Goal: Information Seeking & Learning: Find specific fact

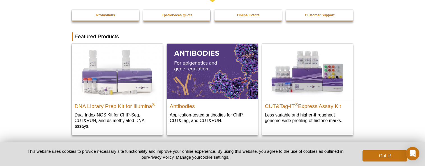
scroll to position [56, 0]
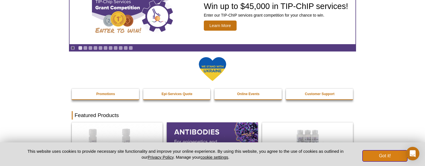
click at [380, 156] on button "Got it!" at bounding box center [385, 155] width 45 height 11
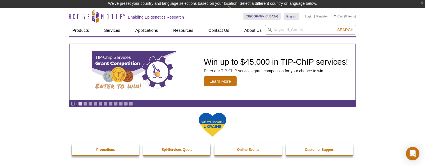
scroll to position [0, 0]
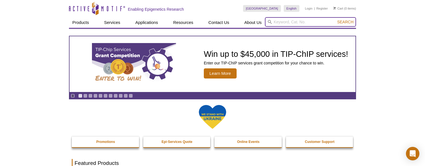
click at [295, 22] on input "search" at bounding box center [310, 22] width 91 height 10
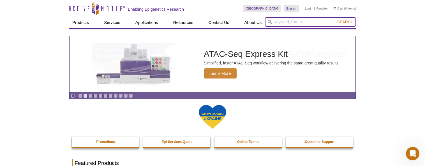
paste input "39133"
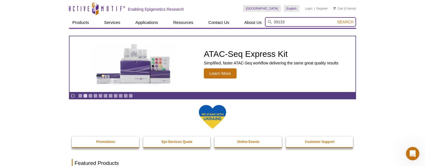
type input "39133"
click at [336, 19] on button "Search" at bounding box center [346, 21] width 20 height 5
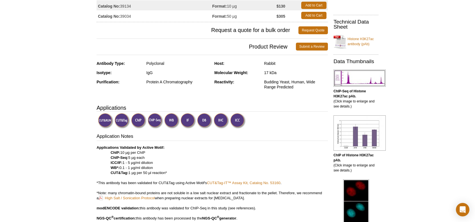
scroll to position [112, 0]
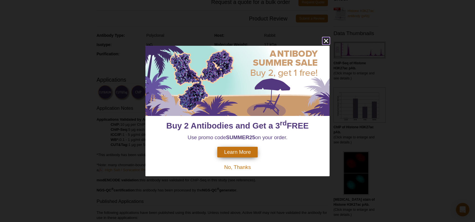
click at [326, 39] on icon "close" at bounding box center [325, 40] width 7 height 7
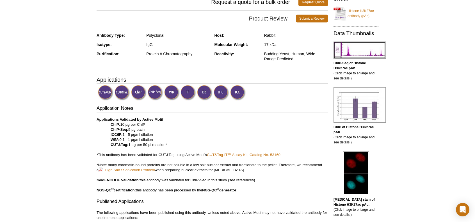
click at [139, 90] on img at bounding box center [138, 92] width 15 height 15
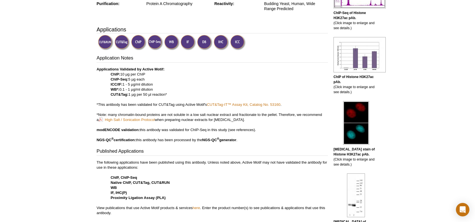
drag, startPoint x: 65, startPoint y: 133, endPoint x: 63, endPoint y: 147, distance: 14.1
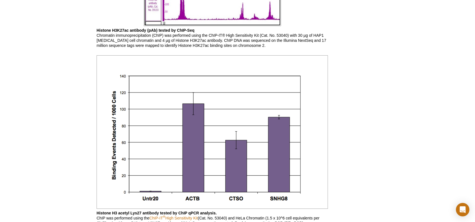
scroll to position [470, 0]
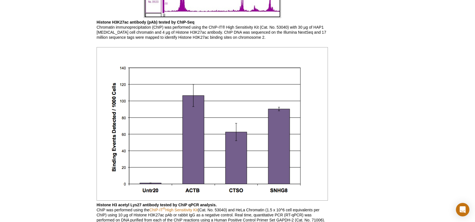
drag, startPoint x: 71, startPoint y: 121, endPoint x: 77, endPoint y: 159, distance: 38.4
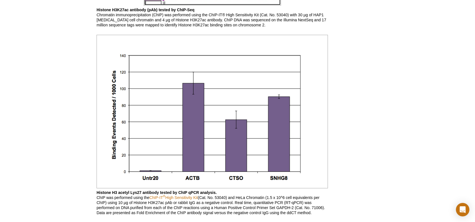
drag, startPoint x: 80, startPoint y: 146, endPoint x: 77, endPoint y: 159, distance: 14.0
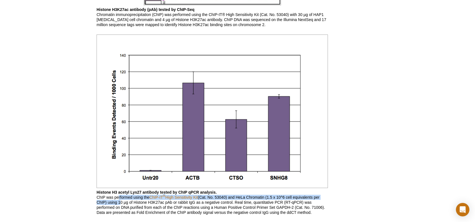
drag, startPoint x: 118, startPoint y: 196, endPoint x: 118, endPoint y: 201, distance: 4.5
click at [118, 201] on p "Histone H3 acetyl Lys27 antibody tested by ChIP qPCR analysis. ChIP was perform…" at bounding box center [212, 202] width 231 height 25
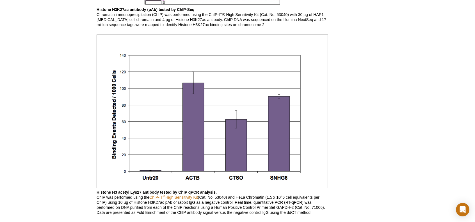
click at [56, 185] on div "Active Motif Logo Enabling Epigenetics Research 0 Search Skip to content Active…" at bounding box center [237, 7] width 475 height 978
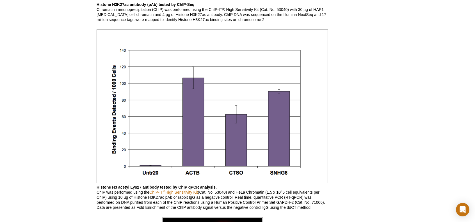
scroll to position [489, 0]
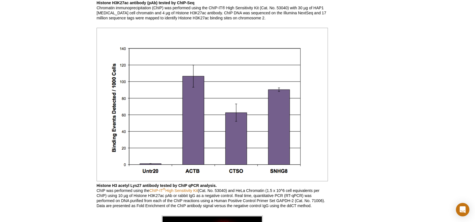
drag, startPoint x: 72, startPoint y: 181, endPoint x: 73, endPoint y: 193, distance: 11.9
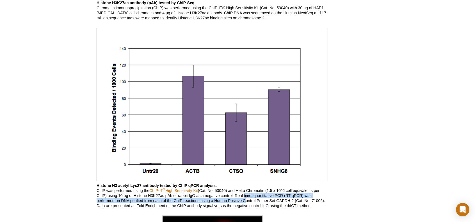
drag, startPoint x: 243, startPoint y: 194, endPoint x: 243, endPoint y: 200, distance: 5.6
click at [243, 200] on p "Histone H3 acetyl Lys27 antibody tested by ChIP qPCR analysis. ChIP was perform…" at bounding box center [212, 195] width 231 height 25
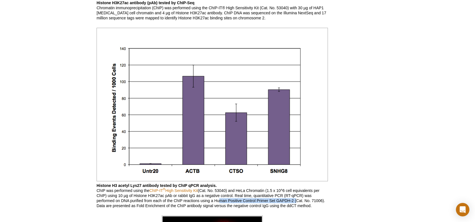
drag, startPoint x: 216, startPoint y: 200, endPoint x: 294, endPoint y: 199, distance: 78.0
click at [294, 199] on p "Histone H3 acetyl Lys27 antibody tested by ChIP qPCR analysis. ChIP was perform…" at bounding box center [212, 195] width 231 height 25
click at [372, 178] on div "RELATED PRODUCTS ChIP-IT High Sensitivity ® HAT Assay Kit (Fluorescent) MAXbloc…" at bounding box center [354, 76] width 53 height 1042
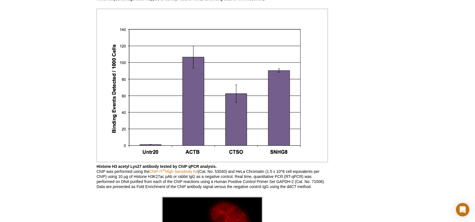
drag, startPoint x: 342, startPoint y: 155, endPoint x: 338, endPoint y: 170, distance: 15.5
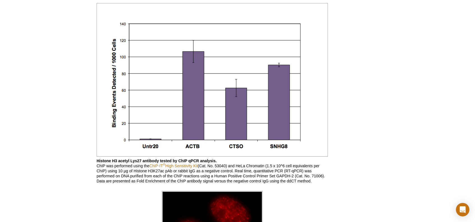
drag, startPoint x: 344, startPoint y: 159, endPoint x: 340, endPoint y: 170, distance: 11.9
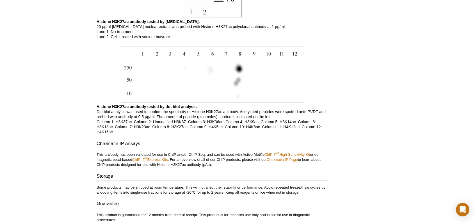
scroll to position [1047, 0]
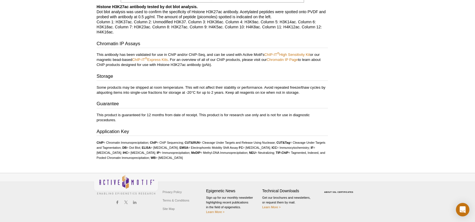
drag, startPoint x: 328, startPoint y: 172, endPoint x: 318, endPoint y: 195, distance: 25.3
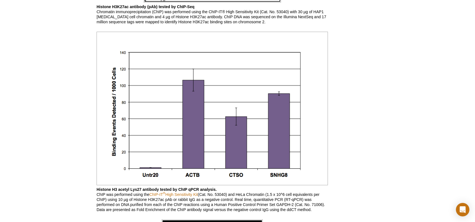
scroll to position [509, 0]
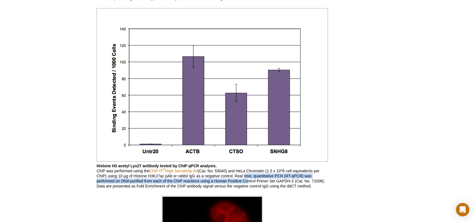
drag, startPoint x: 244, startPoint y: 174, endPoint x: 245, endPoint y: 180, distance: 6.5
click at [245, 180] on p "Histone H3 acetyl Lys27 antibody tested by ChIP qPCR analysis. ChIP was perform…" at bounding box center [212, 175] width 231 height 25
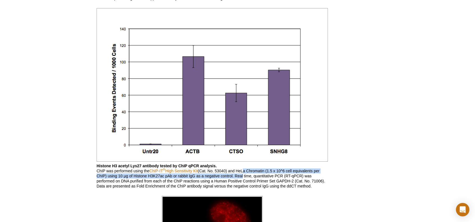
drag, startPoint x: 243, startPoint y: 170, endPoint x: 242, endPoint y: 174, distance: 4.4
click at [242, 174] on p "Histone H3 acetyl Lys27 antibody tested by ChIP qPCR analysis. ChIP was perform…" at bounding box center [212, 175] width 231 height 25
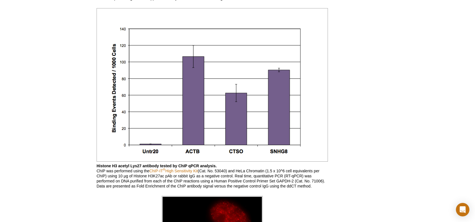
click at [200, 182] on p "Histone H3 acetyl Lys27 antibody tested by ChIP qPCR analysis. ChIP was perform…" at bounding box center [212, 175] width 231 height 25
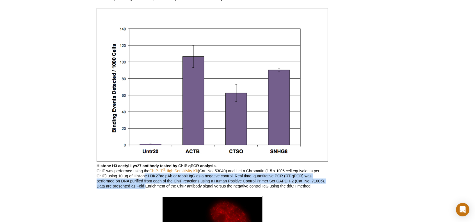
drag, startPoint x: 143, startPoint y: 175, endPoint x: 144, endPoint y: 184, distance: 9.3
click at [144, 184] on p "Histone H3 acetyl Lys27 antibody tested by ChIP qPCR analysis. ChIP was perform…" at bounding box center [212, 175] width 231 height 25
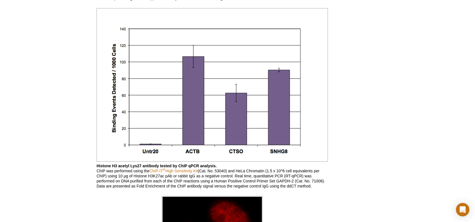
click at [145, 186] on p "Histone H3 acetyl Lys27 antibody tested by ChIP qPCR analysis. ChIP was perform…" at bounding box center [212, 175] width 231 height 25
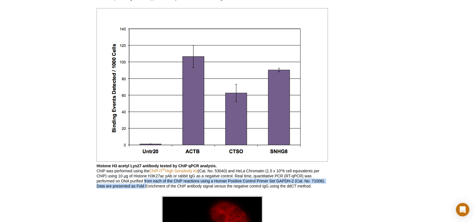
drag, startPoint x: 143, startPoint y: 180, endPoint x: 144, endPoint y: 185, distance: 5.3
click at [144, 185] on p "Histone H3 acetyl Lys27 antibody tested by ChIP qPCR analysis. ChIP was perform…" at bounding box center [212, 175] width 231 height 25
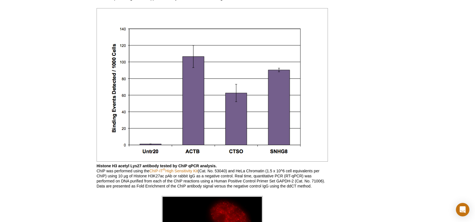
click at [82, 172] on div "Active Motif Logo Enabling Epigenetics Research 0 Search Skip to content Active…" at bounding box center [237, 165] width 475 height 1348
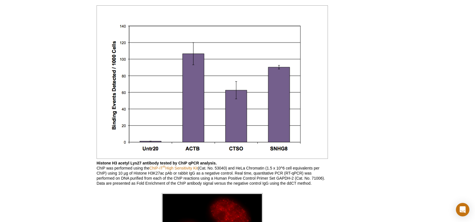
drag, startPoint x: 83, startPoint y: 167, endPoint x: 84, endPoint y: 179, distance: 12.1
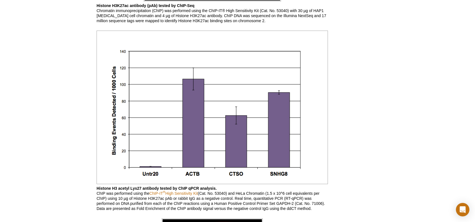
scroll to position [487, 0]
drag, startPoint x: 83, startPoint y: 184, endPoint x: 84, endPoint y: 195, distance: 10.4
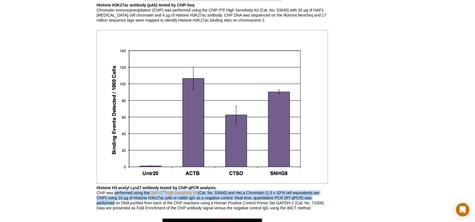
drag, startPoint x: 114, startPoint y: 192, endPoint x: 111, endPoint y: 203, distance: 11.8
click at [111, 203] on p "Histone H3 acetyl Lys27 antibody tested by ChIP qPCR analysis. ChIP was perform…" at bounding box center [212, 197] width 231 height 25
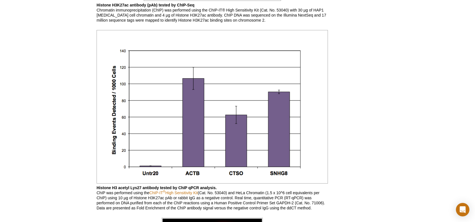
click at [109, 205] on p "Histone H3 acetyl Lys27 antibody tested by ChIP qPCR analysis. ChIP was perform…" at bounding box center [212, 197] width 231 height 25
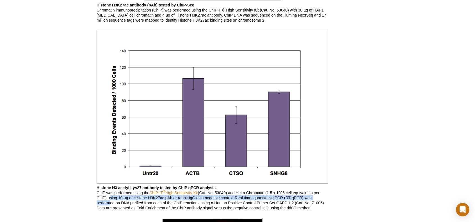
drag, startPoint x: 108, startPoint y: 199, endPoint x: 107, endPoint y: 203, distance: 4.5
click at [107, 203] on p "Histone H3 acetyl Lys27 antibody tested by ChIP qPCR analysis. ChIP was perform…" at bounding box center [212, 197] width 231 height 25
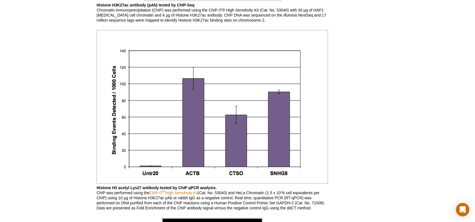
click at [87, 194] on div "Active Motif Logo Enabling Epigenetics Research 0 Search Skip to content Active…" at bounding box center [237, 187] width 475 height 1348
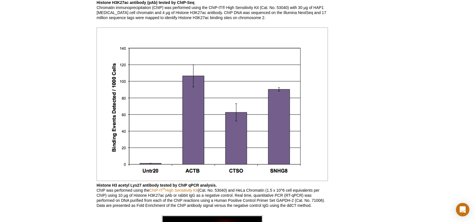
drag, startPoint x: 75, startPoint y: 187, endPoint x: 73, endPoint y: 198, distance: 11.8
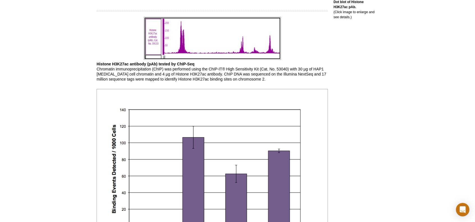
scroll to position [433, 0]
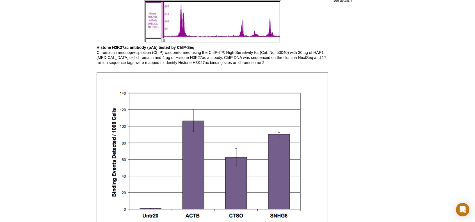
drag, startPoint x: 88, startPoint y: 155, endPoint x: 87, endPoint y: 176, distance: 21.1
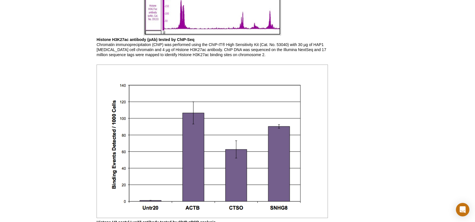
scroll to position [447, 0]
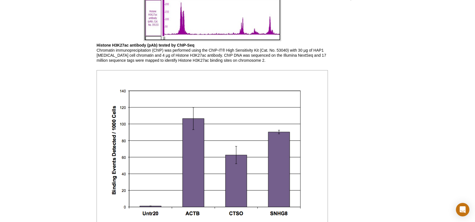
click at [360, 57] on div "RELATED PRODUCTS ChIP-IT High Sensitivity ® HAT Assay Kit (Fluorescent) MAXbloc…" at bounding box center [354, 219] width 53 height 1242
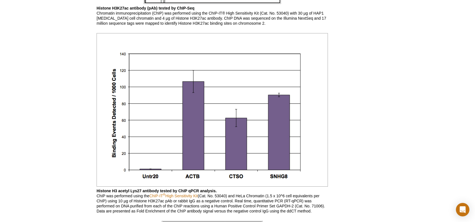
scroll to position [503, 0]
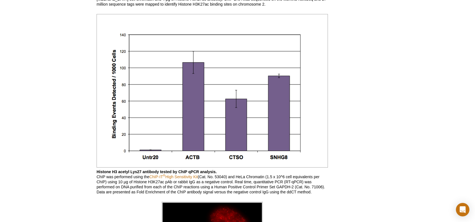
click at [265, 177] on p "Histone H3 acetyl Lys27 antibody tested by ChIP qPCR analysis. ChIP was perform…" at bounding box center [212, 181] width 231 height 25
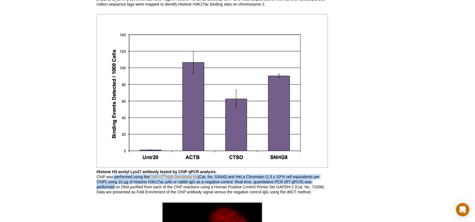
drag, startPoint x: 113, startPoint y: 178, endPoint x: 112, endPoint y: 187, distance: 8.7
click at [112, 187] on p "Histone H3 acetyl Lys27 antibody tested by ChIP qPCR analysis. ChIP was perform…" at bounding box center [212, 181] width 231 height 25
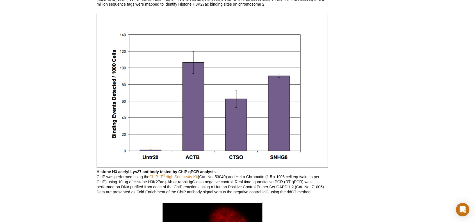
click at [112, 190] on p "Histone H3 acetyl Lys27 antibody tested by ChIP qPCR analysis. ChIP was perform…" at bounding box center [212, 181] width 231 height 25
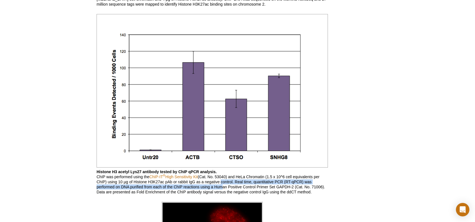
drag, startPoint x: 219, startPoint y: 182, endPoint x: 218, endPoint y: 187, distance: 4.8
click at [218, 187] on p "Histone H3 acetyl Lys27 antibody tested by ChIP qPCR analysis. ChIP was perform…" at bounding box center [212, 181] width 231 height 25
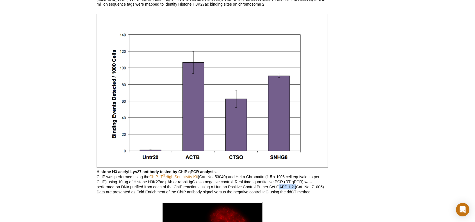
drag, startPoint x: 276, startPoint y: 186, endPoint x: 295, endPoint y: 186, distance: 18.5
click at [295, 186] on p "Histone H3 acetyl Lys27 antibody tested by ChIP qPCR analysis. ChIP was perform…" at bounding box center [212, 181] width 231 height 25
drag, startPoint x: 312, startPoint y: 186, endPoint x: 322, endPoint y: 186, distance: 10.9
click at [322, 186] on p "Histone H3 acetyl Lys27 antibody tested by ChIP qPCR analysis. ChIP was perform…" at bounding box center [212, 181] width 231 height 25
copy p "71006"
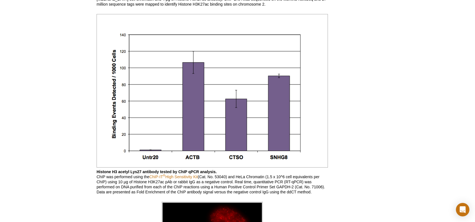
click at [351, 182] on div "RELATED PRODUCTS ChIP-IT High Sensitivity ® HAT Assay Kit (Fluorescent) MAXbloc…" at bounding box center [354, 163] width 53 height 1242
drag, startPoint x: 312, startPoint y: 186, endPoint x: 322, endPoint y: 187, distance: 9.9
click at [322, 187] on p "Histone H3 acetyl Lys27 antibody tested by ChIP qPCR analysis. ChIP was perform…" at bounding box center [212, 181] width 231 height 25
copy p "71006"
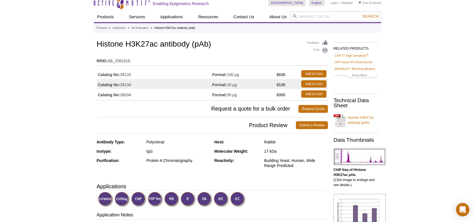
scroll to position [0, 0]
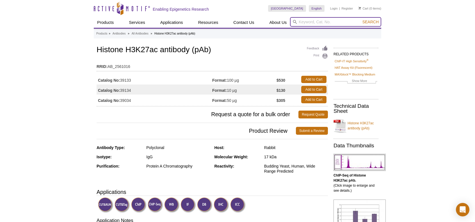
click at [310, 20] on input "search" at bounding box center [335, 22] width 91 height 10
paste input "71006"
click at [361, 19] on button "Search" at bounding box center [371, 21] width 20 height 5
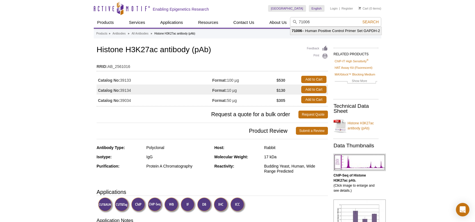
click at [337, 30] on li "71006 – Human Positive Control Primer Set GAPDH-2" at bounding box center [335, 31] width 91 height 8
type input "71006 – Human Positive Control Primer Set GAPDH-2"
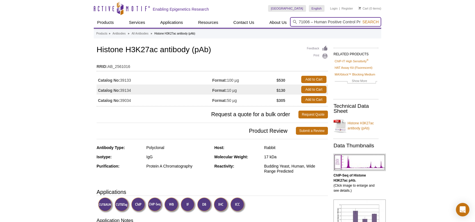
scroll to position [0, 33]
click at [370, 24] on form "71006 – Human Positive Control Primer Set GAPDH-2 Search" at bounding box center [335, 22] width 91 height 10
click at [370, 22] on span "Search" at bounding box center [370, 22] width 16 height 4
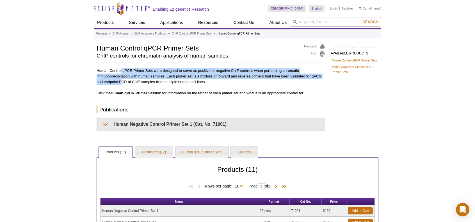
drag, startPoint x: 120, startPoint y: 72, endPoint x: 122, endPoint y: 79, distance: 7.9
click at [122, 79] on p "Human Control qPCR Primer Sets were designed to serve as positive or negative C…" at bounding box center [211, 75] width 228 height 19
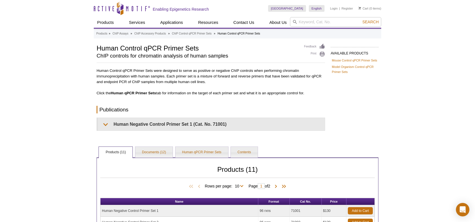
click at [110, 70] on p "Human Control qPCR Primer Sets were designed to serve as positive or negative C…" at bounding box center [211, 75] width 228 height 19
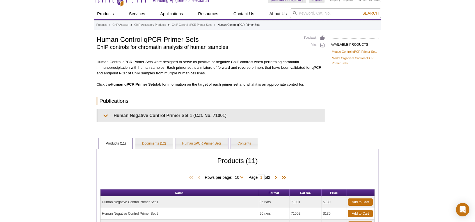
drag, startPoint x: 69, startPoint y: 103, endPoint x: 69, endPoint y: 125, distance: 22.2
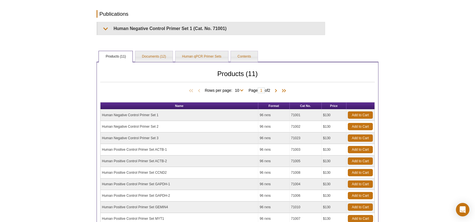
scroll to position [122, 0]
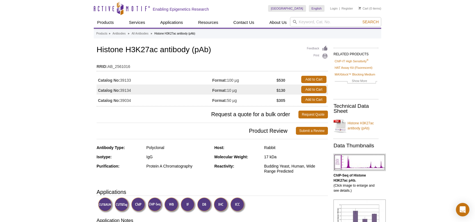
drag, startPoint x: 326, startPoint y: 28, endPoint x: 328, endPoint y: 23, distance: 5.0
click at [326, 27] on div "Search" at bounding box center [335, 22] width 91 height 11
click at [328, 23] on input "search" at bounding box center [335, 22] width 91 height 10
drag, startPoint x: 328, startPoint y: 21, endPoint x: 319, endPoint y: 23, distance: 9.1
click at [319, 23] on input "search" at bounding box center [335, 22] width 91 height 10
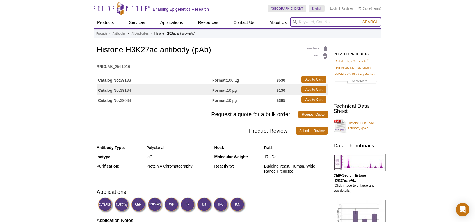
paste input "71006"
type input "71006"
click at [365, 23] on span "Search" at bounding box center [370, 22] width 16 height 4
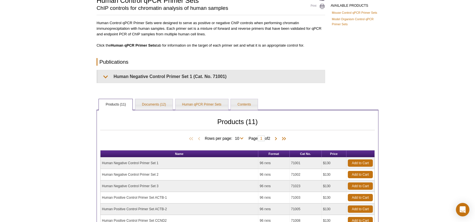
drag, startPoint x: 59, startPoint y: 112, endPoint x: 59, endPoint y: 144, distance: 32.3
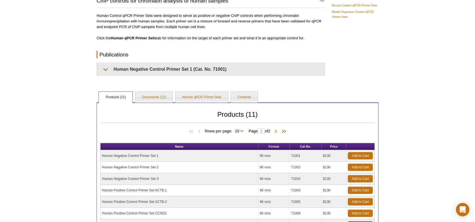
scroll to position [111, 0]
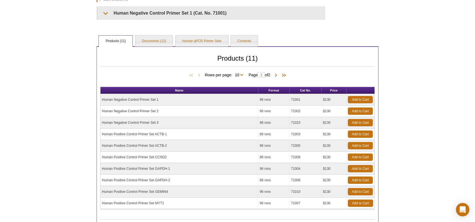
drag, startPoint x: 156, startPoint y: 132, endPoint x: 171, endPoint y: 135, distance: 14.6
click at [170, 135] on td "Human Positive Control Primer Set ACTB-1" at bounding box center [179, 135] width 158 height 12
click at [184, 136] on td "Human Positive Control Primer Set ACTB-1" at bounding box center [179, 135] width 158 height 12
drag, startPoint x: 120, startPoint y: 131, endPoint x: 127, endPoint y: 139, distance: 10.0
click at [127, 139] on tbody "Human Negative Control Primer Set 1 96 rxns 71001 $130 Add to Cart Human Negati…" at bounding box center [237, 151] width 274 height 115
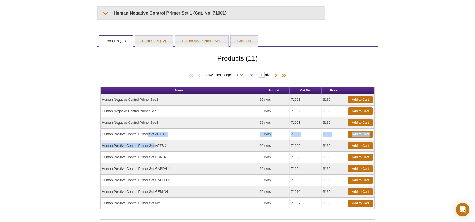
click at [127, 140] on td "Human Positive Control Primer Set ACTB-2" at bounding box center [179, 146] width 158 height 12
drag, startPoint x: 115, startPoint y: 133, endPoint x: 304, endPoint y: 133, distance: 189.2
click at [304, 133] on tr "Human Positive Control Primer Set ACTB-1 96 rxns 71003 $130 Add to Cart" at bounding box center [237, 135] width 274 height 12
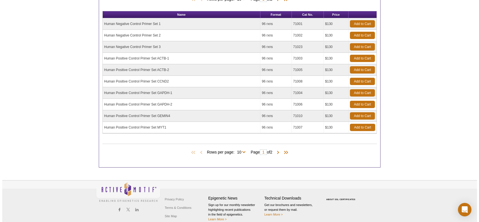
scroll to position [193, 0]
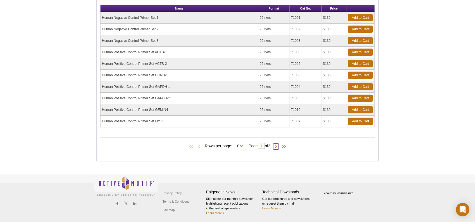
click at [277, 144] on span at bounding box center [276, 147] width 6 height 6
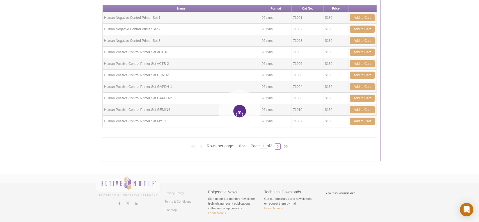
type input "2"
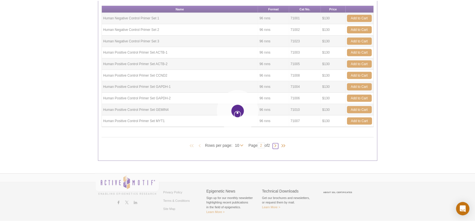
scroll to position [90, 0]
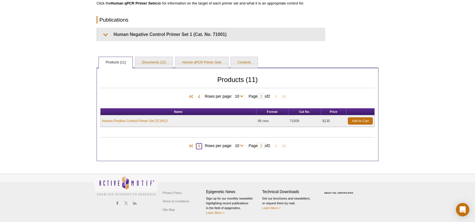
click at [198, 145] on span at bounding box center [199, 146] width 6 height 6
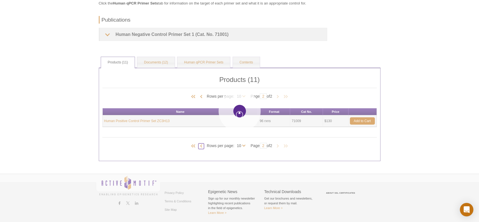
type input "1"
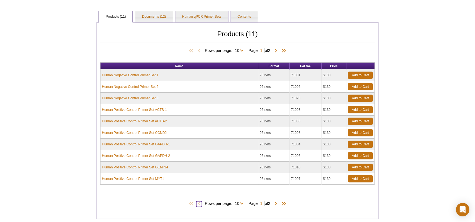
scroll to position [109, 0]
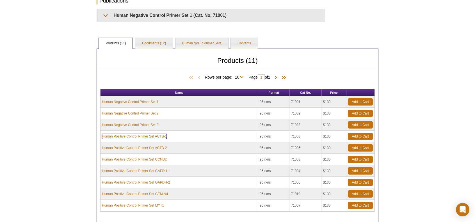
click at [148, 134] on link "Human Positive Control Primer Set ACTB-1" at bounding box center [134, 136] width 65 height 5
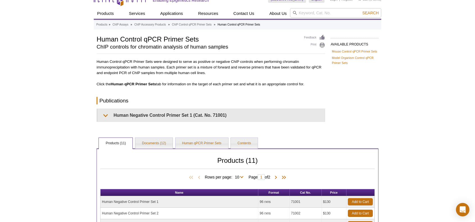
scroll to position [10, 0]
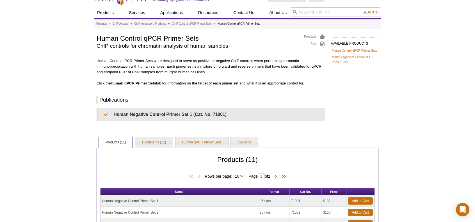
drag, startPoint x: 89, startPoint y: 103, endPoint x: 89, endPoint y: 113, distance: 9.5
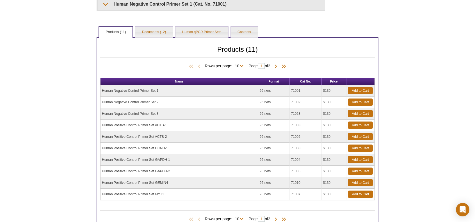
drag, startPoint x: 65, startPoint y: 104, endPoint x: 64, endPoint y: 165, distance: 60.6
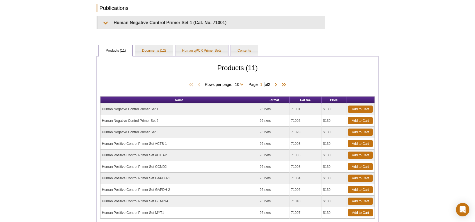
scroll to position [81, 0]
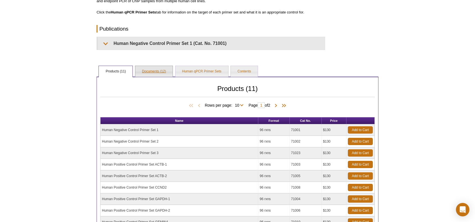
click at [156, 73] on link "Documents (12)" at bounding box center [153, 71] width 37 height 11
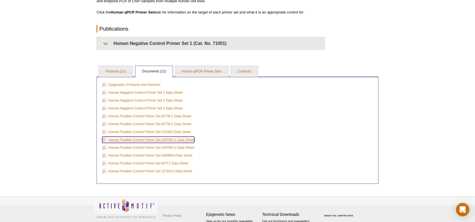
click at [121, 138] on link "Human Positive Control Primer Set GAPDH-1 Data Sheet" at bounding box center [148, 140] width 92 height 6
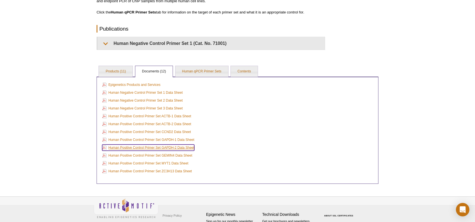
click at [160, 147] on link "Human Positive Control Primer Set GAPDH-2 Data Sheet" at bounding box center [148, 148] width 92 height 6
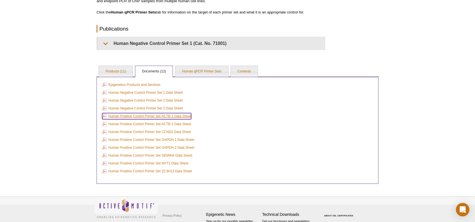
click at [182, 115] on link "Human Positive Control Primer Set ACTB-1 Data Sheet" at bounding box center [146, 116] width 89 height 6
click at [168, 123] on link "Human Positive Control Primer Set ACTB-2 Data Sheet" at bounding box center [146, 124] width 89 height 6
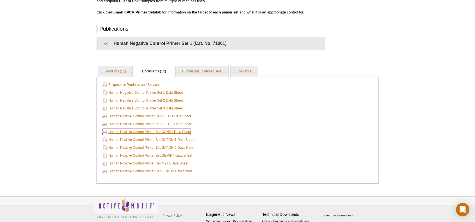
click at [145, 132] on link "Human Positive Control Primer Set CCND2 Data Sheet" at bounding box center [146, 132] width 89 height 6
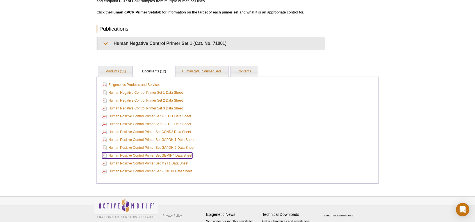
click at [185, 153] on link "Human Positive Control Primer Set GEMIN4 Data Sheet" at bounding box center [147, 155] width 90 height 6
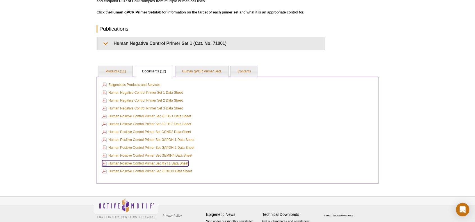
click at [177, 163] on link "Human Positive Control Primer Set MYT1 Data Sheet" at bounding box center [145, 163] width 86 height 6
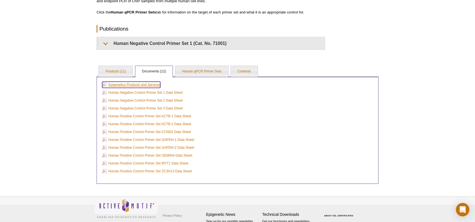
click at [153, 83] on link "Epigenetics Products and Services" at bounding box center [131, 85] width 58 height 6
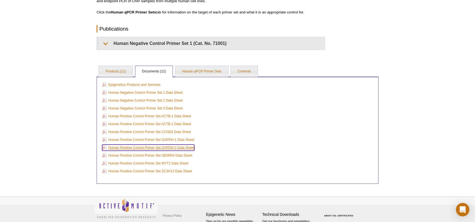
click at [183, 146] on link "Human Positive Control Primer Set GAPDH-2 Data Sheet" at bounding box center [148, 148] width 92 height 6
click at [113, 70] on link "Products (11)" at bounding box center [116, 71] width 34 height 11
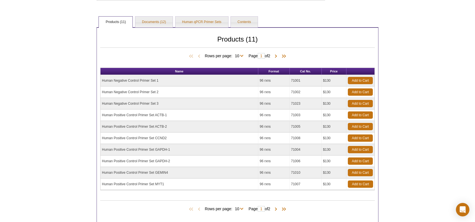
scroll to position [137, 0]
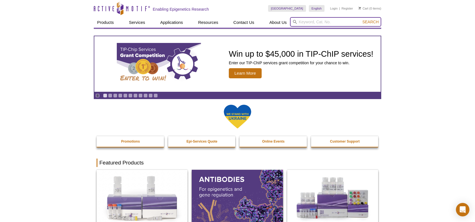
click at [306, 22] on input "search" at bounding box center [335, 22] width 91 height 10
click at [361, 19] on button "Search" at bounding box center [371, 21] width 20 height 5
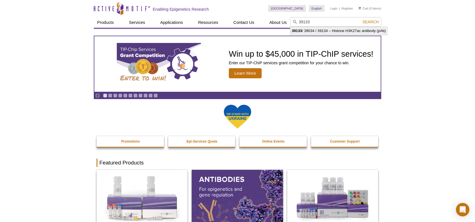
click at [334, 32] on li "39133 / 39034 / 39134 – Histone H3K27ac antibody (pAb)" at bounding box center [338, 31] width 97 height 8
type input "39133 / 39034 / 39134 – Histone H3K27ac antibody (pAb)"
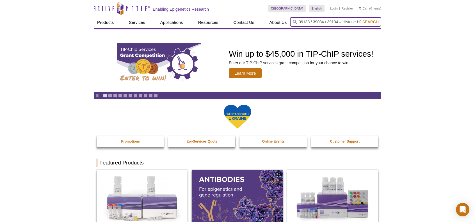
scroll to position [0, 39]
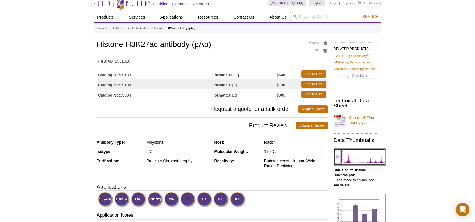
drag, startPoint x: 432, startPoint y: 80, endPoint x: 433, endPoint y: 96, distance: 16.0
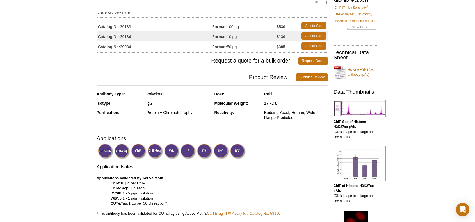
scroll to position [63, 0]
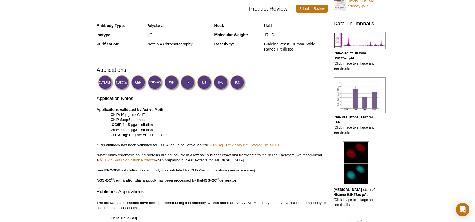
drag, startPoint x: 440, startPoint y: 89, endPoint x: 437, endPoint y: 130, distance: 41.1
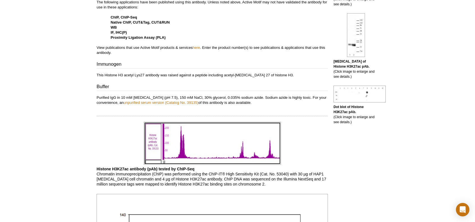
scroll to position [350, 0]
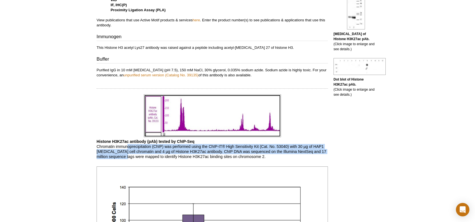
drag, startPoint x: 128, startPoint y: 145, endPoint x: 126, endPoint y: 155, distance: 10.4
click at [126, 155] on p "Histone H3K27ac antibody (pAb) tested by ChIP-Seq Chromatin immunoprecipitation…" at bounding box center [212, 149] width 231 height 20
click at [122, 156] on p "Histone H3K27ac antibody (pAb) tested by ChIP-Seq Chromatin immunoprecipitation…" at bounding box center [212, 149] width 231 height 20
drag, startPoint x: 121, startPoint y: 148, endPoint x: 120, endPoint y: 155, distance: 6.8
click at [120, 155] on p "Histone H3K27ac antibody (pAb) tested by ChIP-Seq Chromatin immunoprecipitation…" at bounding box center [212, 149] width 231 height 20
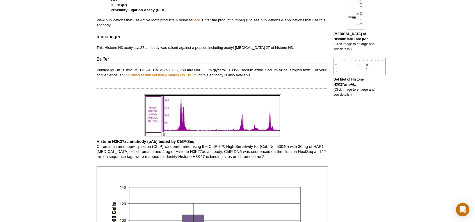
click at [103, 146] on p "Histone H3K27ac antibody (pAb) tested by ChIP-Seq Chromatin immunoprecipitation…" at bounding box center [212, 149] width 231 height 20
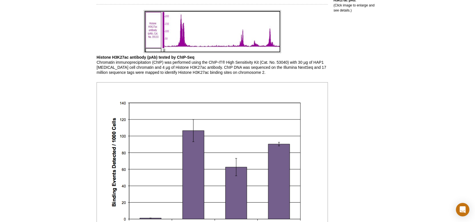
drag, startPoint x: 56, startPoint y: 143, endPoint x: 58, endPoint y: 177, distance: 34.3
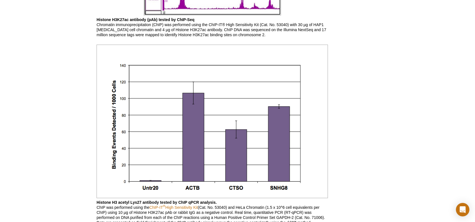
scroll to position [493, 0]
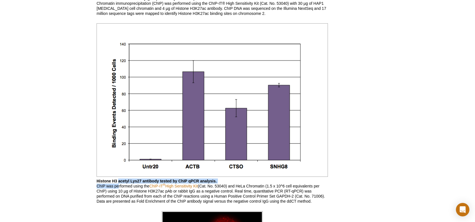
drag, startPoint x: 118, startPoint y: 183, endPoint x: 119, endPoint y: 188, distance: 5.5
click at [119, 188] on p "Histone H3 acetyl Lys27 antibody tested by ChIP qPCR analysis. ChIP was perform…" at bounding box center [212, 191] width 231 height 25
click at [116, 182] on b "Histone H3 acetyl Lys27 antibody tested by ChIP qPCR analysis." at bounding box center [157, 181] width 120 height 4
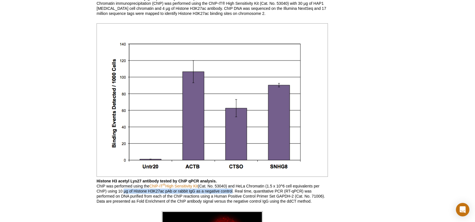
drag, startPoint x: 121, startPoint y: 190, endPoint x: 231, endPoint y: 189, distance: 109.5
click at [231, 189] on p "Histone H3 acetyl Lys27 antibody tested by ChIP qPCR analysis. ChIP was perform…" at bounding box center [212, 191] width 231 height 25
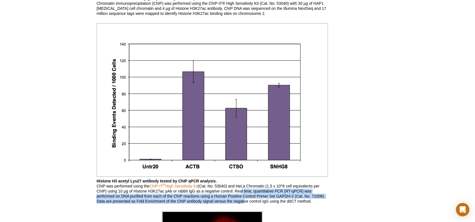
drag, startPoint x: 240, startPoint y: 189, endPoint x: 243, endPoint y: 200, distance: 11.2
click at [243, 200] on p "Histone H3 acetyl Lys27 antibody tested by ChIP qPCR analysis. ChIP was perform…" at bounding box center [212, 191] width 231 height 25
click at [216, 200] on p "Histone H3 acetyl Lys27 antibody tested by ChIP qPCR analysis. ChIP was perform…" at bounding box center [212, 191] width 231 height 25
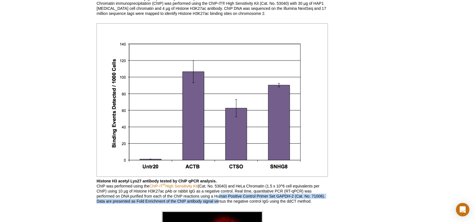
drag, startPoint x: 216, startPoint y: 196, endPoint x: 216, endPoint y: 200, distance: 3.7
click at [216, 200] on p "Histone H3 acetyl Lys27 antibody tested by ChIP qPCR analysis. ChIP was perform…" at bounding box center [212, 191] width 231 height 25
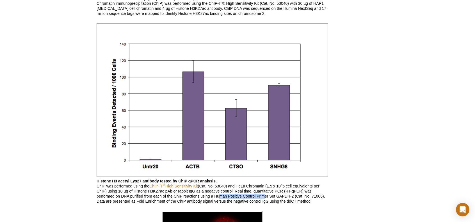
drag, startPoint x: 218, startPoint y: 195, endPoint x: 263, endPoint y: 197, distance: 44.9
click at [263, 197] on p "Histone H3 acetyl Lys27 antibody tested by ChIP qPCR analysis. ChIP was perform…" at bounding box center [212, 191] width 231 height 25
drag, startPoint x: 238, startPoint y: 196, endPoint x: 293, endPoint y: 195, distance: 55.6
click at [293, 195] on p "Histone H3 acetyl Lys27 antibody tested by ChIP qPCR analysis. ChIP was perform…" at bounding box center [212, 191] width 231 height 25
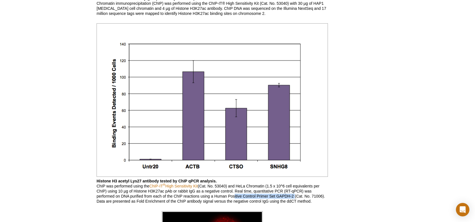
click at [293, 195] on p "Histone H3 acetyl Lys27 antibody tested by ChIP qPCR analysis. ChIP was perform…" at bounding box center [212, 191] width 231 height 25
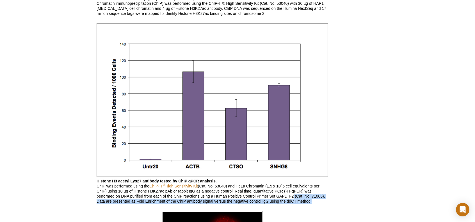
drag, startPoint x: 292, startPoint y: 195, endPoint x: 310, endPoint y: 200, distance: 18.8
click at [310, 200] on p "Histone H3 acetyl Lys27 antibody tested by ChIP qPCR analysis. ChIP was perform…" at bounding box center [212, 191] width 231 height 25
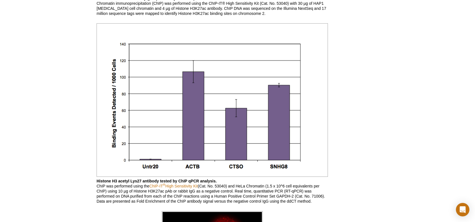
click at [329, 205] on div "RELATED PRODUCTS ChIP-IT High Sensitivity ® HAT Assay Kit (Fluorescent) MAXbloc…" at bounding box center [354, 72] width 53 height 1042
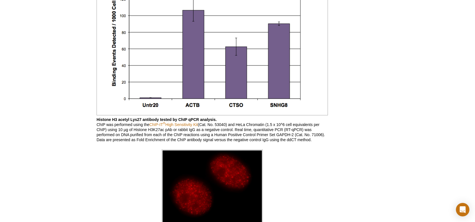
scroll to position [550, 0]
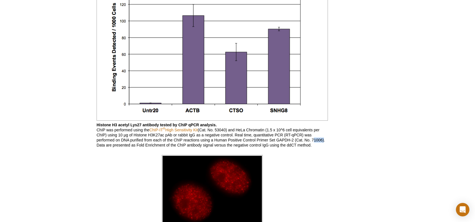
drag, startPoint x: 311, startPoint y: 140, endPoint x: 322, endPoint y: 138, distance: 11.6
click at [322, 138] on p "Histone H3 acetyl Lys27 antibody tested by ChIP qPCR analysis. ChIP was perform…" at bounding box center [212, 134] width 231 height 25
drag, startPoint x: 276, startPoint y: 140, endPoint x: 294, endPoint y: 139, distance: 17.7
click at [294, 139] on p "Histone H3 acetyl Lys27 antibody tested by ChIP qPCR analysis. ChIP was perform…" at bounding box center [212, 134] width 231 height 25
copy p "GAPDH-2"
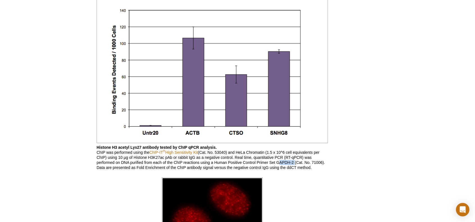
scroll to position [521, 0]
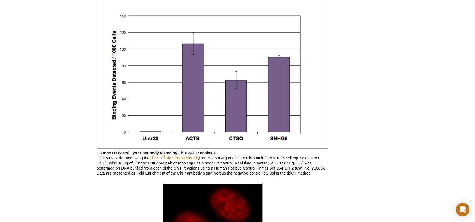
click at [357, 149] on div "RELATED PRODUCTS ChIP-IT High Sensitivity ® HAT Assay Kit (Fluorescent) MAXbloc…" at bounding box center [354, 44] width 53 height 1042
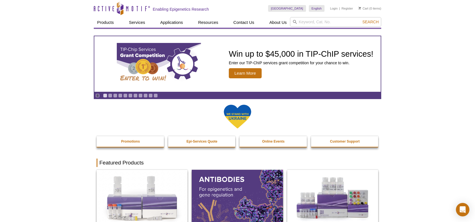
click at [316, 21] on input "search" at bounding box center [335, 22] width 91 height 10
type input "31933"
click at [361, 19] on button "Search" at bounding box center [371, 21] width 20 height 5
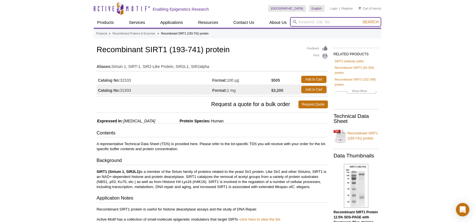
click at [324, 20] on input "search" at bounding box center [335, 22] width 91 height 10
click at [361, 19] on button "Search" at bounding box center [371, 21] width 20 height 5
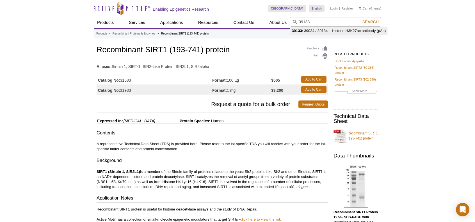
click at [321, 29] on li "39133 / 39034 / 39134 – Histone H3K27ac antibody (pAb)" at bounding box center [338, 31] width 97 height 8
type input "39133 / 39034 / 39134 – Histone H3K27ac antibody (pAb)"
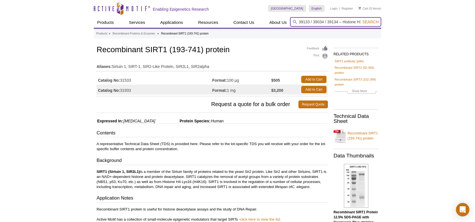
scroll to position [0, 39]
click at [373, 22] on span "Search" at bounding box center [370, 22] width 16 height 4
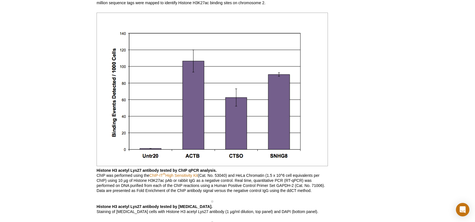
scroll to position [533, 0]
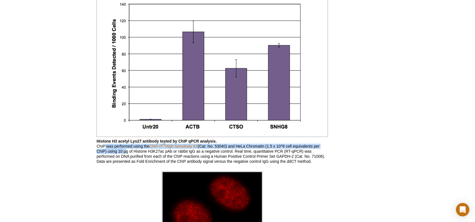
drag, startPoint x: 105, startPoint y: 145, endPoint x: 125, endPoint y: 150, distance: 20.4
click at [125, 150] on p "Histone H3 acetyl Lys27 antibody tested by ChIP qPCR analysis. ChIP was perform…" at bounding box center [212, 151] width 231 height 25
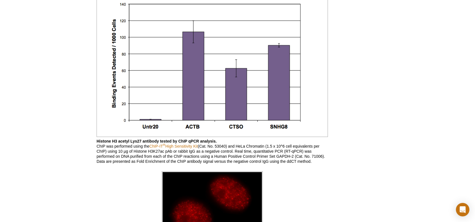
click at [131, 155] on p "Histone H3 acetyl Lys27 antibody tested by ChIP qPCR analysis. ChIP was perform…" at bounding box center [212, 151] width 231 height 25
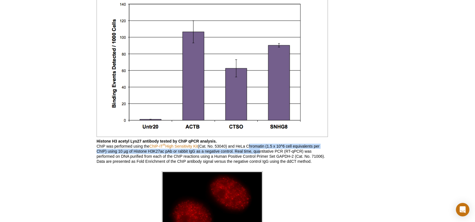
drag, startPoint x: 250, startPoint y: 145, endPoint x: 257, endPoint y: 149, distance: 8.2
click at [257, 149] on p "Histone H3 acetyl Lys27 antibody tested by ChIP qPCR analysis. ChIP was perform…" at bounding box center [212, 151] width 231 height 25
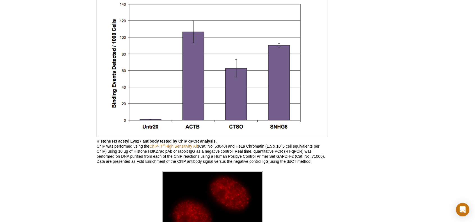
click at [123, 159] on p "Histone H3 acetyl Lys27 antibody tested by ChIP qPCR analysis. ChIP was perform…" at bounding box center [212, 151] width 231 height 25
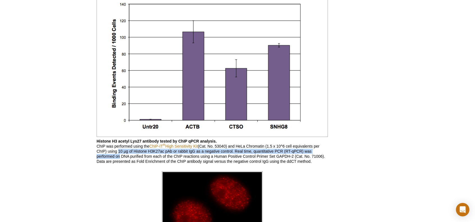
drag, startPoint x: 117, startPoint y: 150, endPoint x: 118, endPoint y: 154, distance: 4.6
click at [118, 154] on p "Histone H3 acetyl Lys27 antibody tested by ChIP qPCR analysis. ChIP was perform…" at bounding box center [212, 151] width 231 height 25
click at [249, 151] on p "Histone H3 acetyl Lys27 antibody tested by ChIP qPCR analysis. ChIP was perform…" at bounding box center [212, 151] width 231 height 25
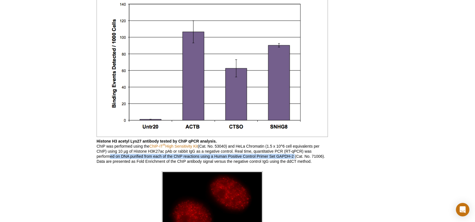
drag, startPoint x: 121, startPoint y: 156, endPoint x: 295, endPoint y: 155, distance: 174.6
click at [294, 155] on p "Histone H3 acetyl Lys27 antibody tested by ChIP qPCR analysis. ChIP was perform…" at bounding box center [212, 151] width 231 height 25
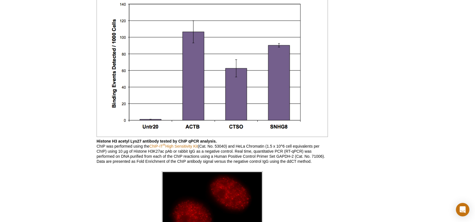
click at [297, 157] on p "Histone H3 acetyl Lys27 antibody tested by ChIP qPCR analysis. ChIP was perform…" at bounding box center [212, 151] width 231 height 25
drag, startPoint x: 312, startPoint y: 157, endPoint x: 321, endPoint y: 156, distance: 9.7
click at [321, 156] on p "Histone H3 acetyl Lys27 antibody tested by ChIP qPCR analysis. ChIP was perform…" at bounding box center [212, 151] width 231 height 25
copy p "71006"
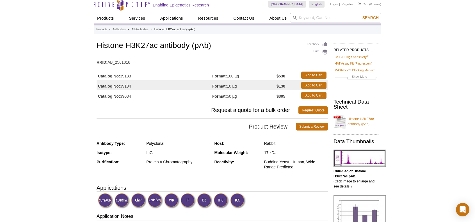
scroll to position [0, 0]
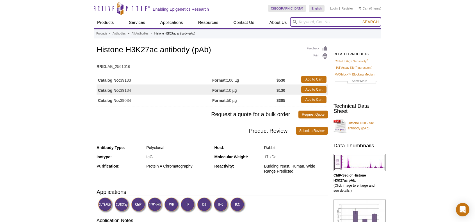
click at [314, 22] on input "search" at bounding box center [335, 22] width 91 height 10
paste input "71006"
type input "71006"
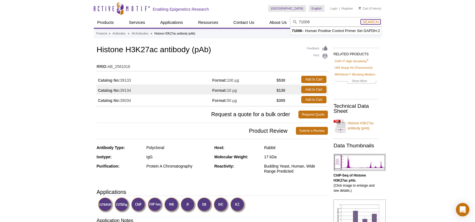
click at [371, 21] on span "Search" at bounding box center [370, 22] width 16 height 4
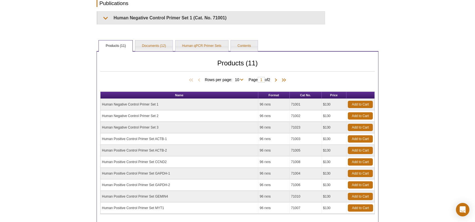
scroll to position [112, 0]
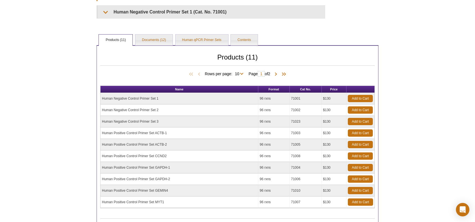
drag, startPoint x: 333, startPoint y: 177, endPoint x: 317, endPoint y: 183, distance: 17.1
click at [324, 177] on td "$130" at bounding box center [334, 179] width 25 height 12
click at [159, 177] on td "Human Positive Control Primer Set GAPDH-2" at bounding box center [179, 179] width 158 height 12
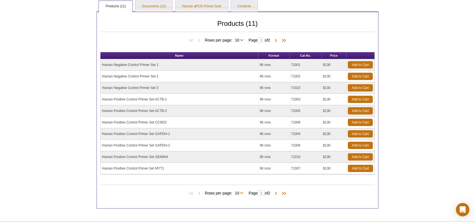
scroll to position [140, 0]
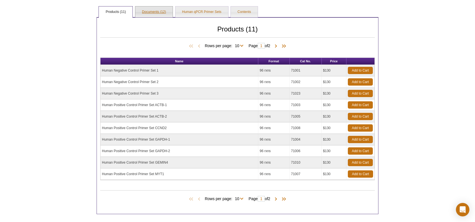
click at [153, 11] on link "Documents (12)" at bounding box center [153, 11] width 37 height 11
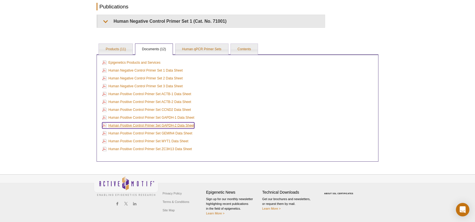
click at [189, 123] on link "Human Positive Control Primer Set GAPDH-2 Data Sheet" at bounding box center [148, 125] width 92 height 6
